Goal: Register for event/course

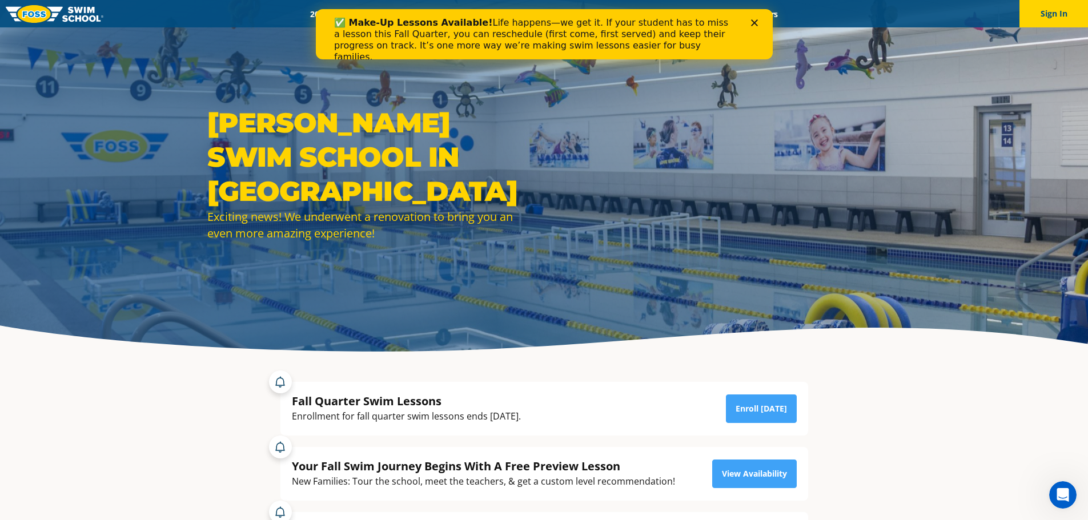
click at [752, 23] on icon "Close" at bounding box center [753, 22] width 7 height 7
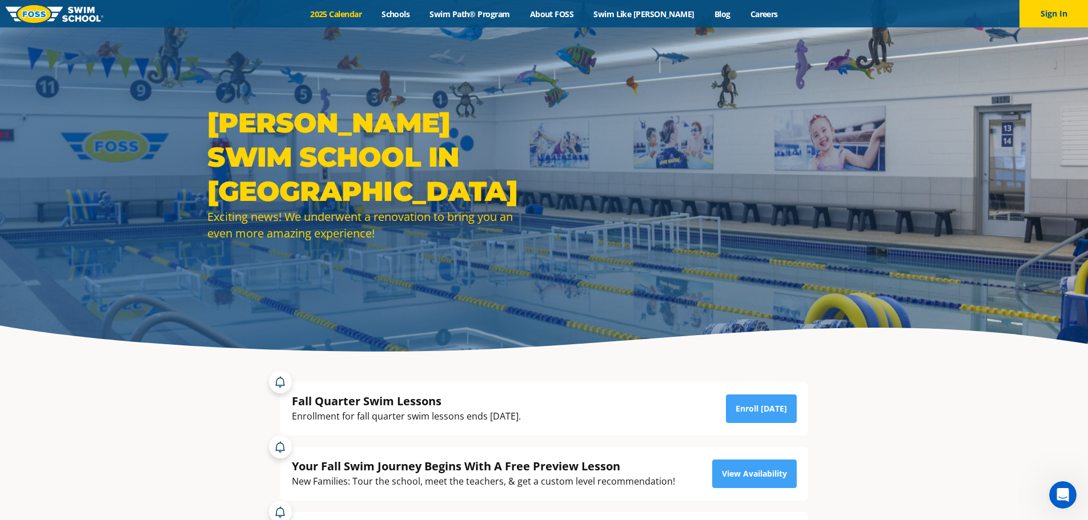
click at [363, 13] on link "2025 Calendar" at bounding box center [335, 14] width 71 height 11
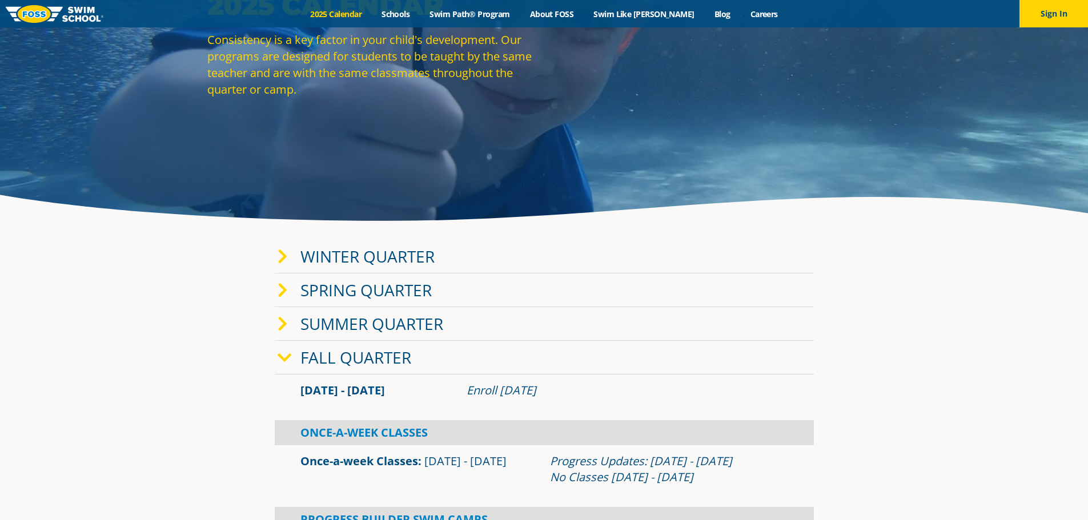
scroll to position [228, 0]
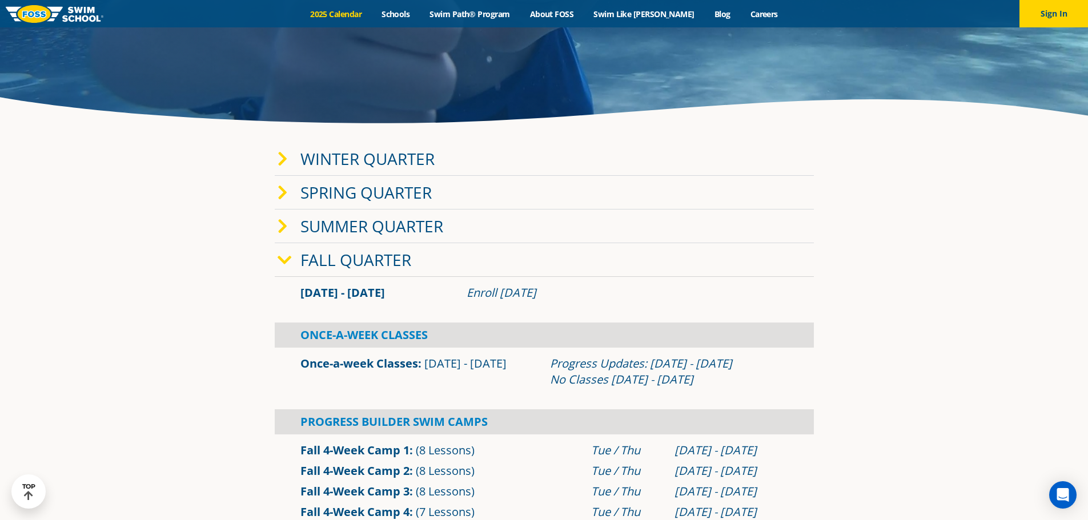
click at [281, 158] on icon at bounding box center [282, 159] width 10 height 16
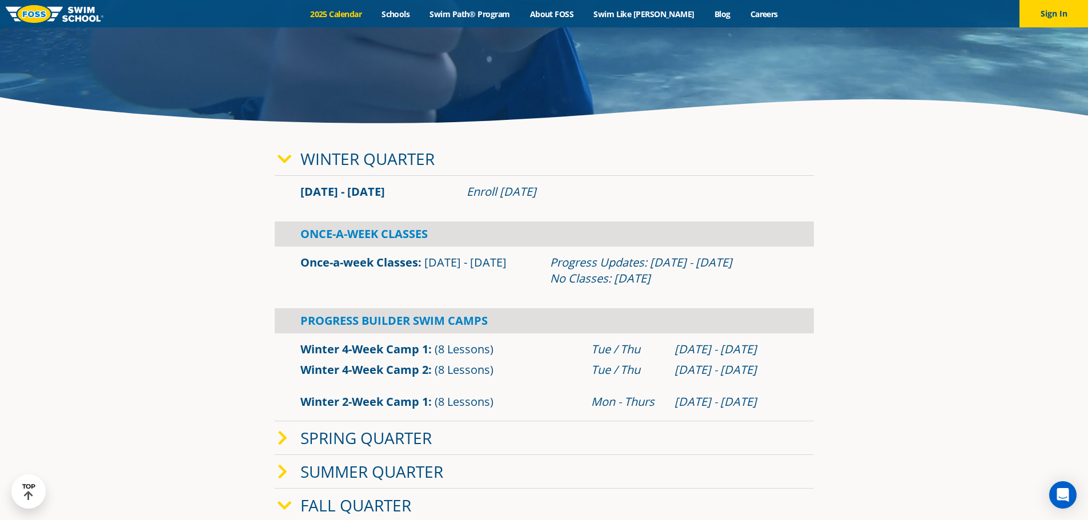
click at [281, 158] on icon at bounding box center [284, 159] width 14 height 16
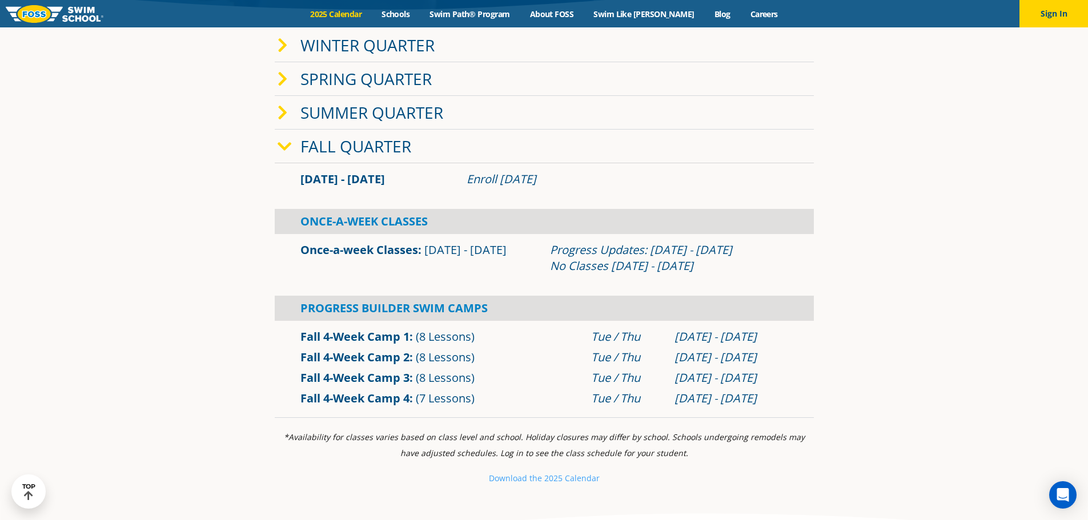
scroll to position [343, 0]
click at [283, 148] on icon at bounding box center [284, 146] width 14 height 16
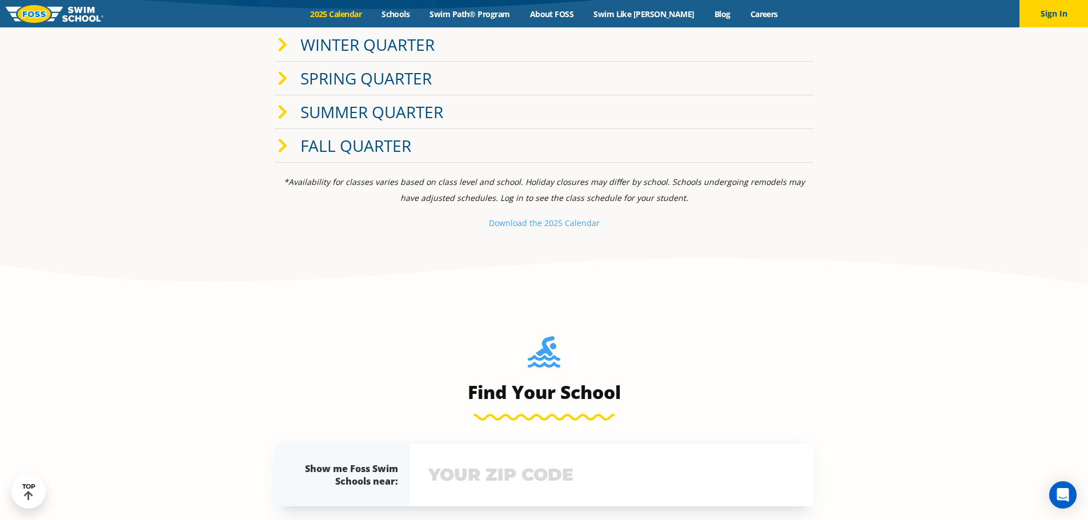
click at [283, 148] on icon at bounding box center [282, 146] width 10 height 16
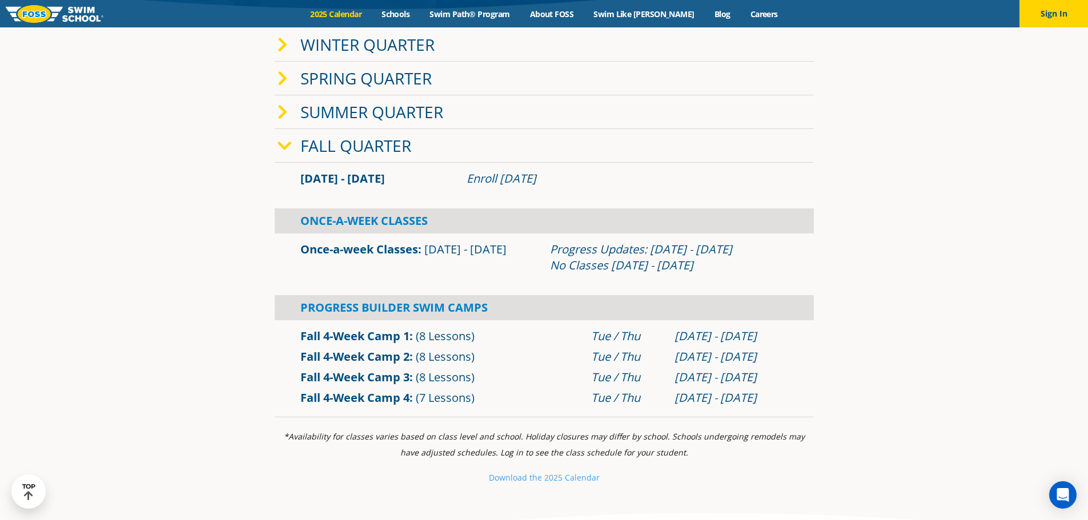
click at [376, 374] on link "Fall 4-Week Camp 3" at bounding box center [354, 376] width 109 height 15
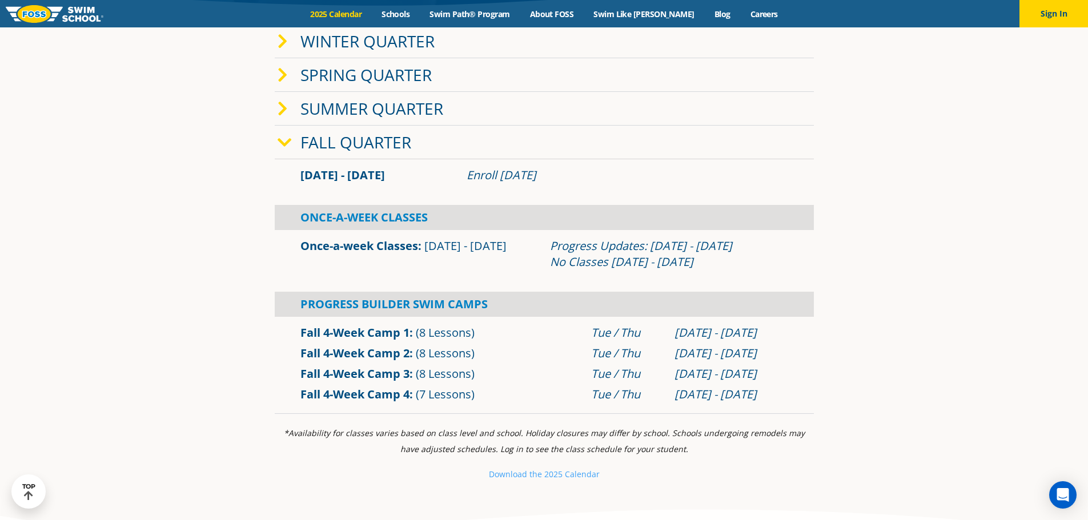
scroll to position [343, 0]
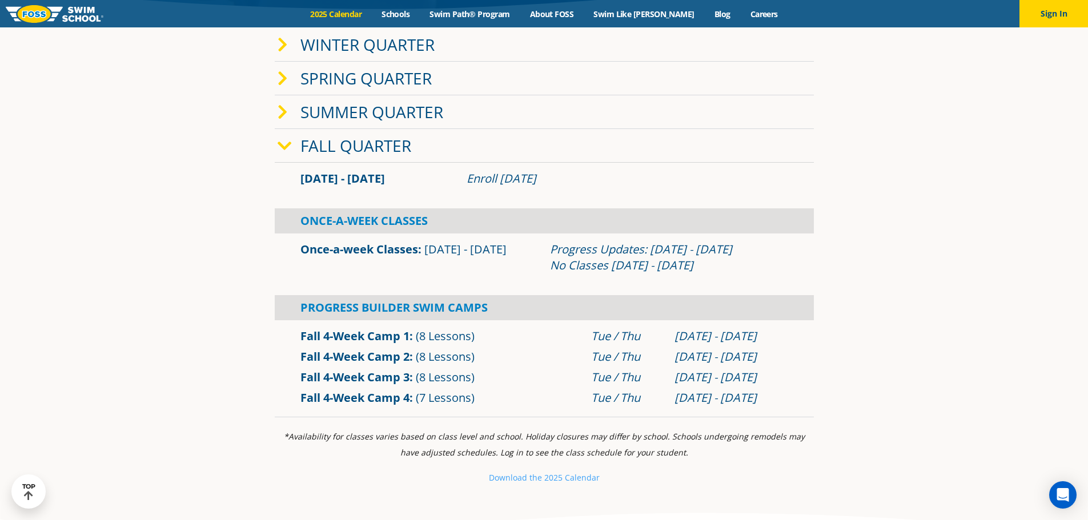
click at [368, 378] on link "Fall 4-Week Camp 3" at bounding box center [354, 376] width 109 height 15
